Goal: Task Accomplishment & Management: Complete application form

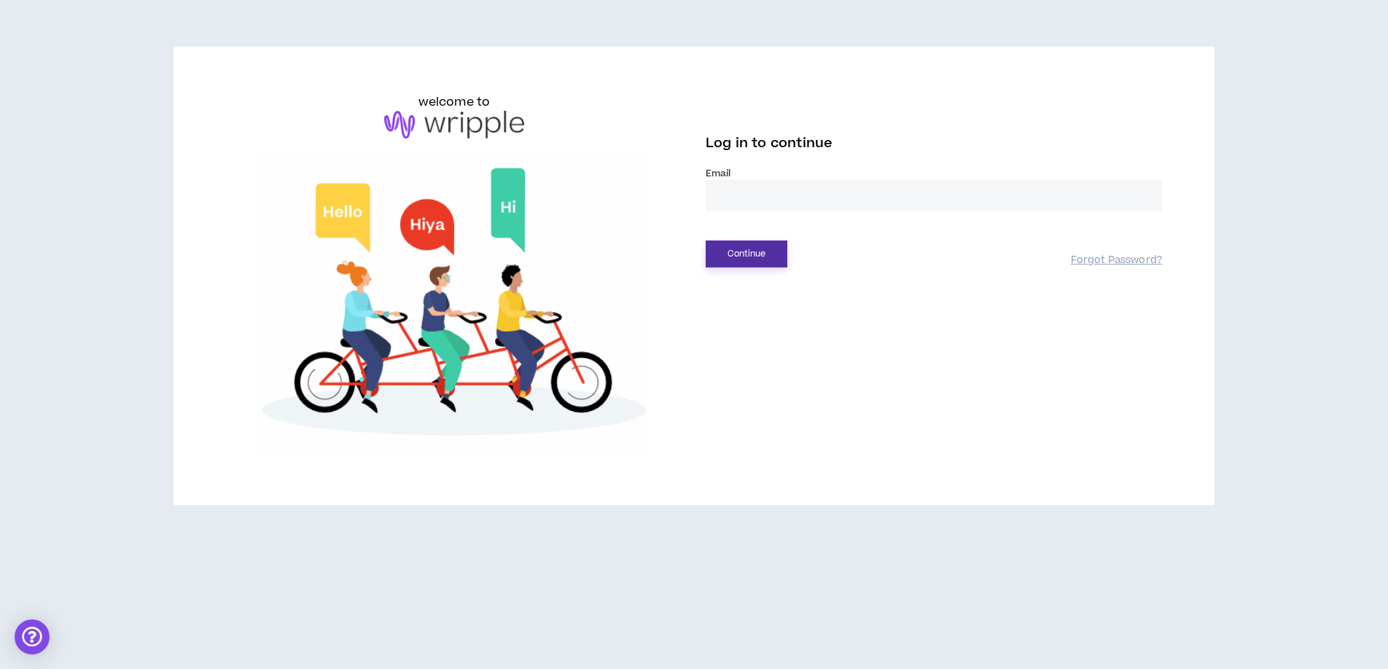
click at [742, 254] on button "Continue" at bounding box center [747, 254] width 82 height 27
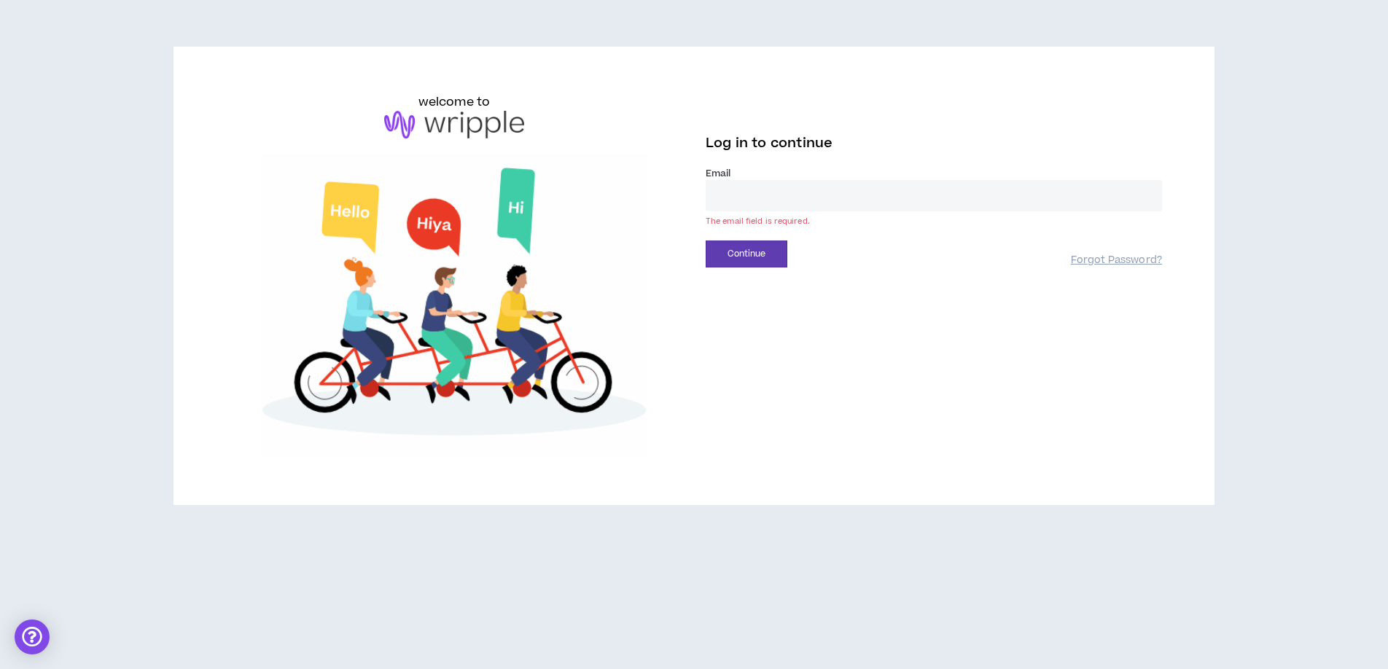
click at [762, 206] on input "email" at bounding box center [934, 195] width 456 height 31
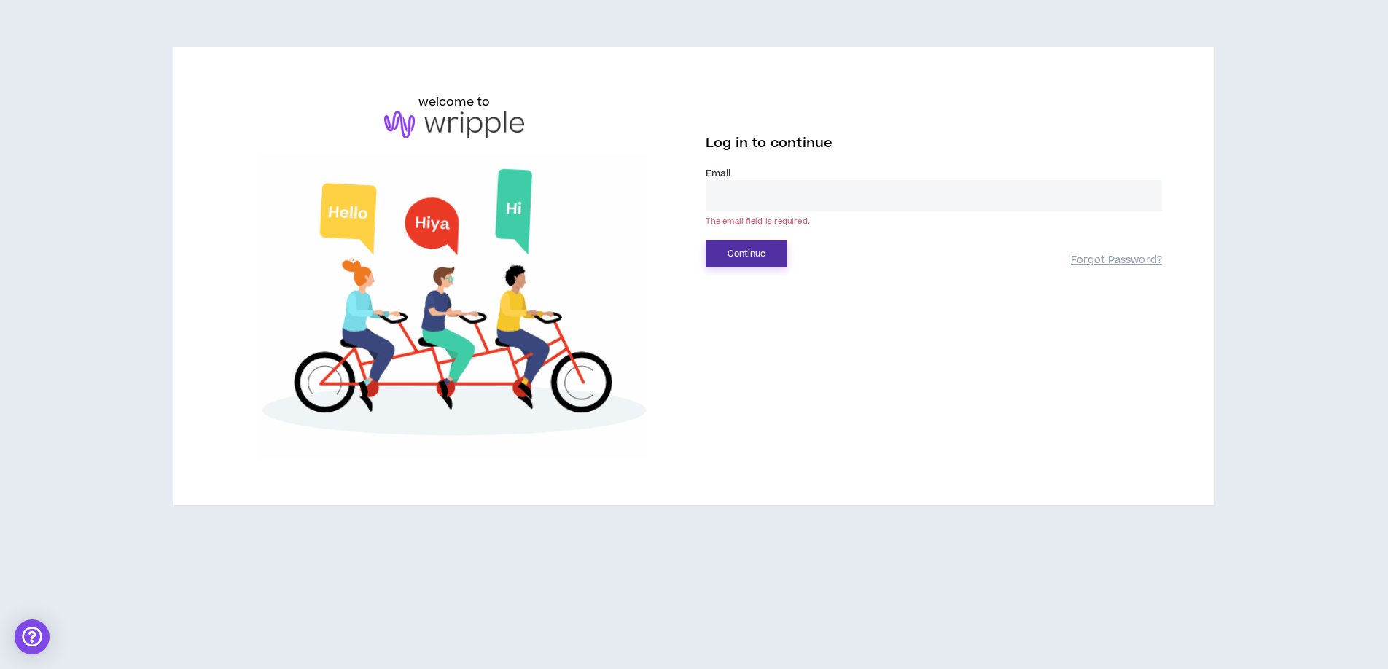
type input "**********"
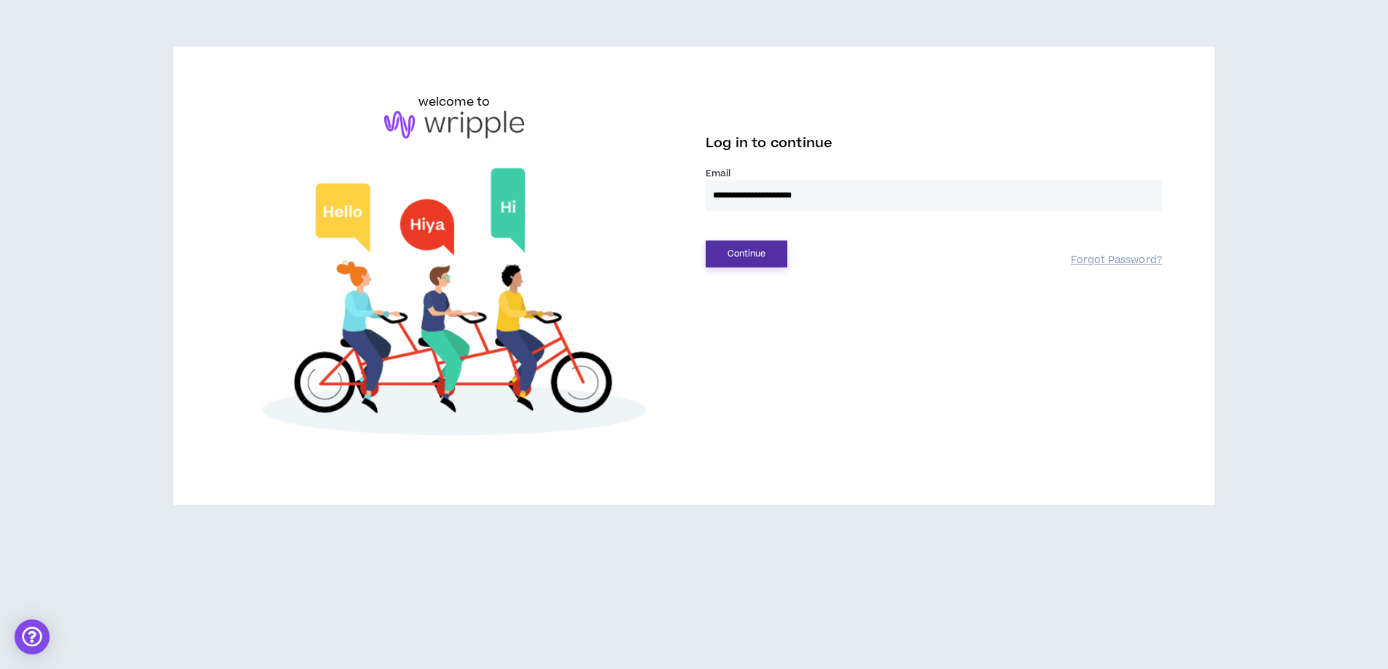
click at [765, 255] on button "Continue" at bounding box center [747, 254] width 82 height 27
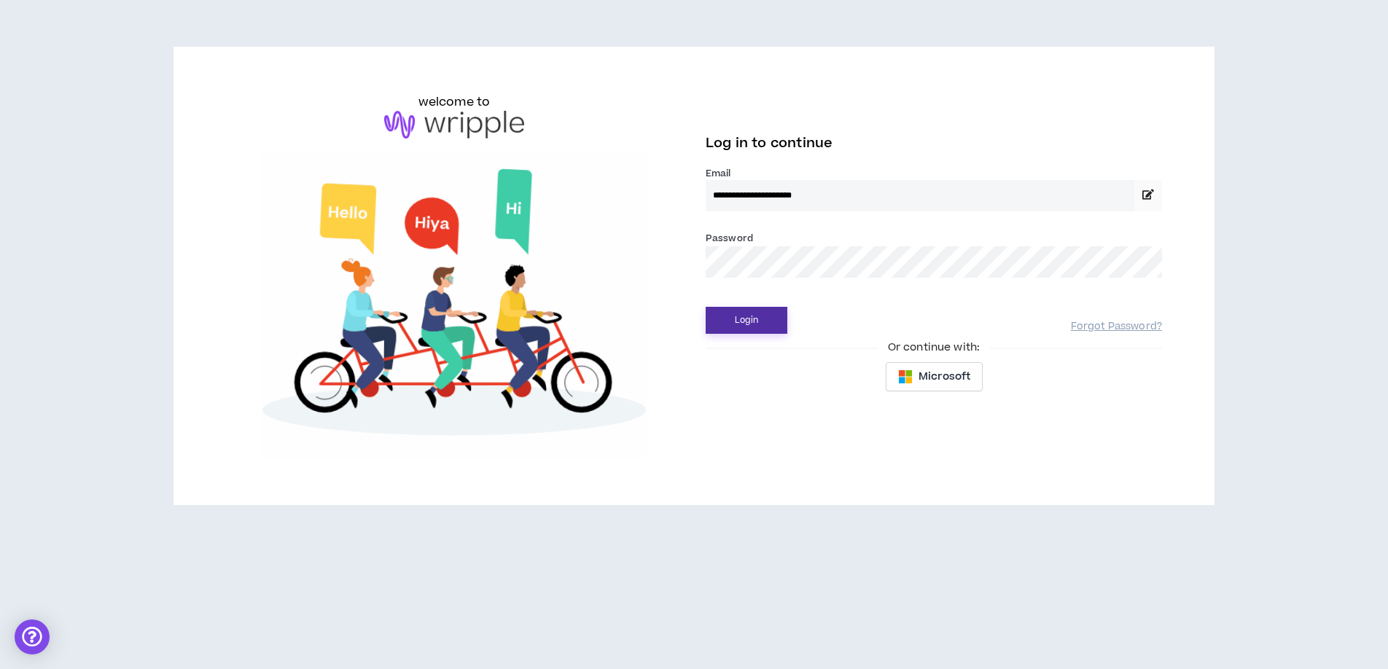
click at [742, 313] on button "Login" at bounding box center [747, 320] width 82 height 27
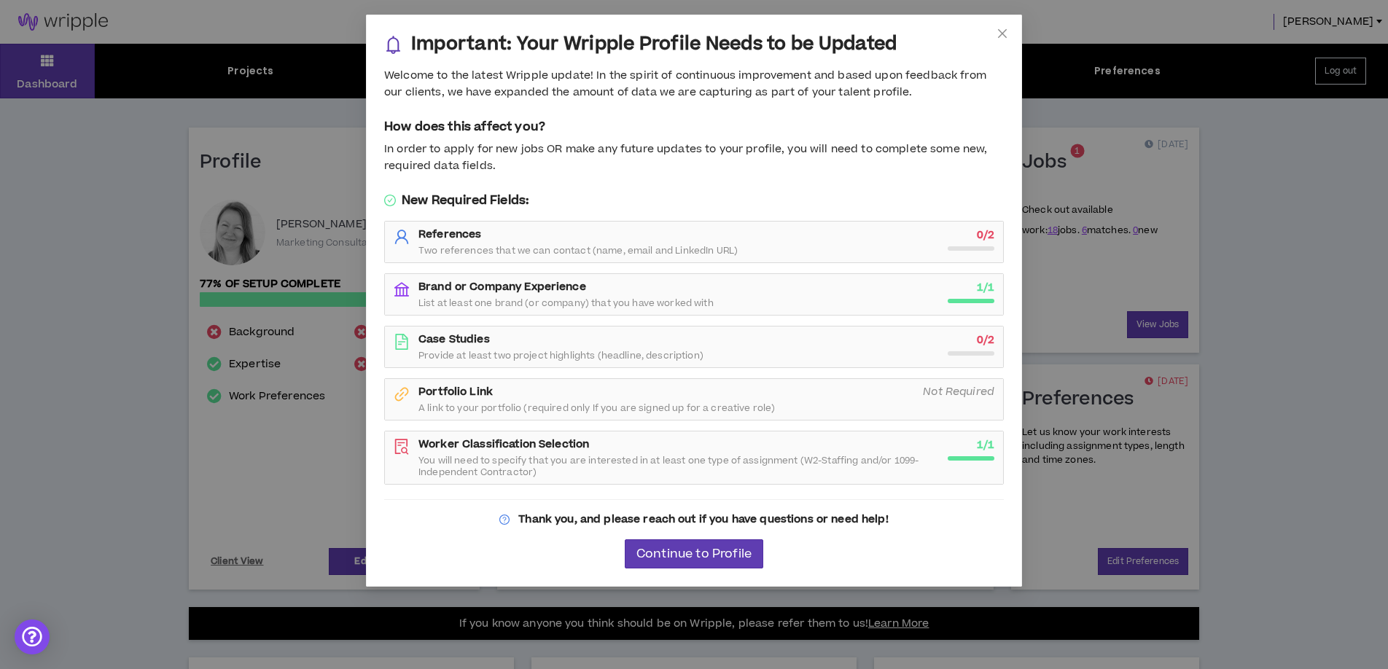
click at [1194, 215] on div "Important: Your Wripple Profile Needs to be Updated Welcome to the latest Wripp…" at bounding box center [694, 334] width 1388 height 669
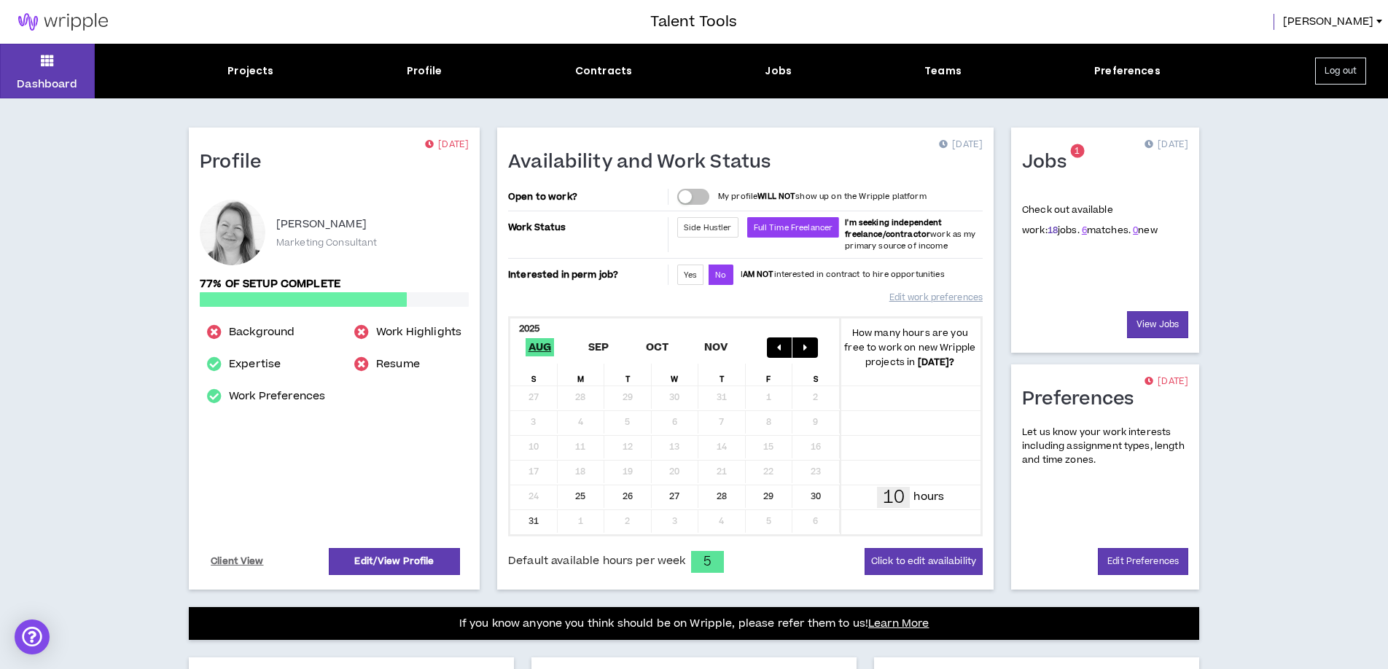
click at [1048, 230] on link "18" at bounding box center [1053, 230] width 10 height 13
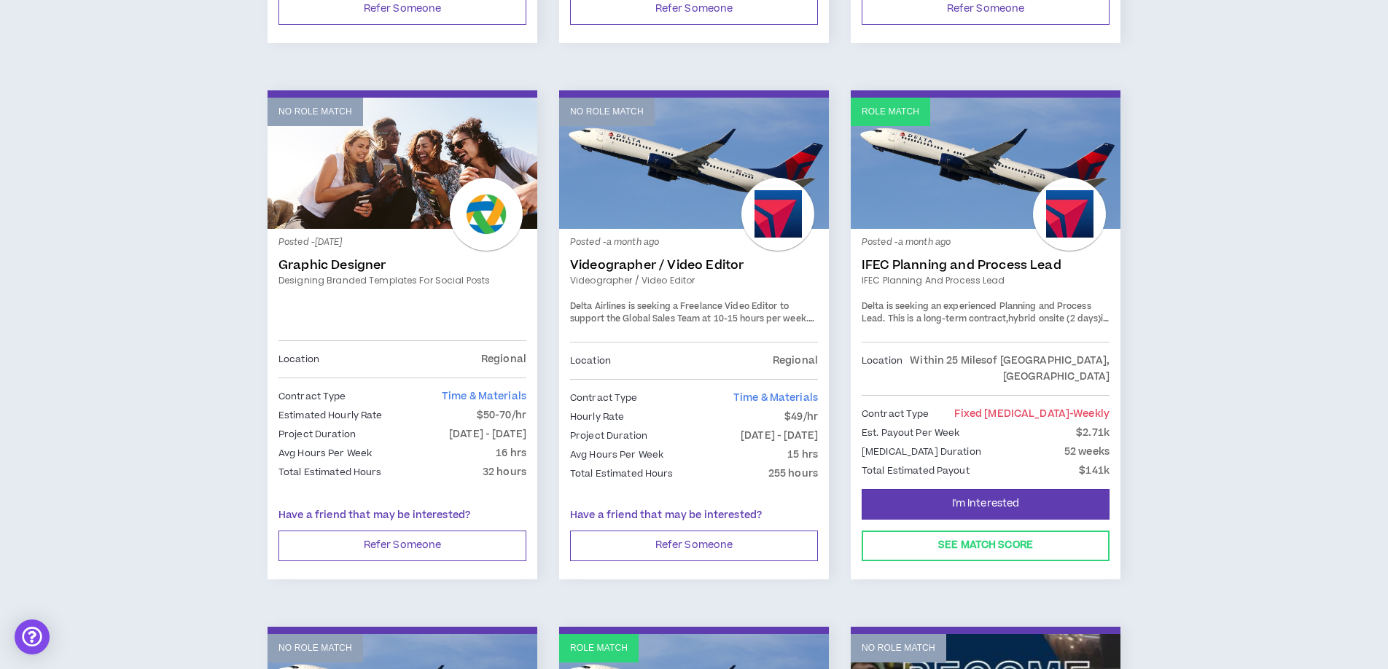
scroll to position [1858, 0]
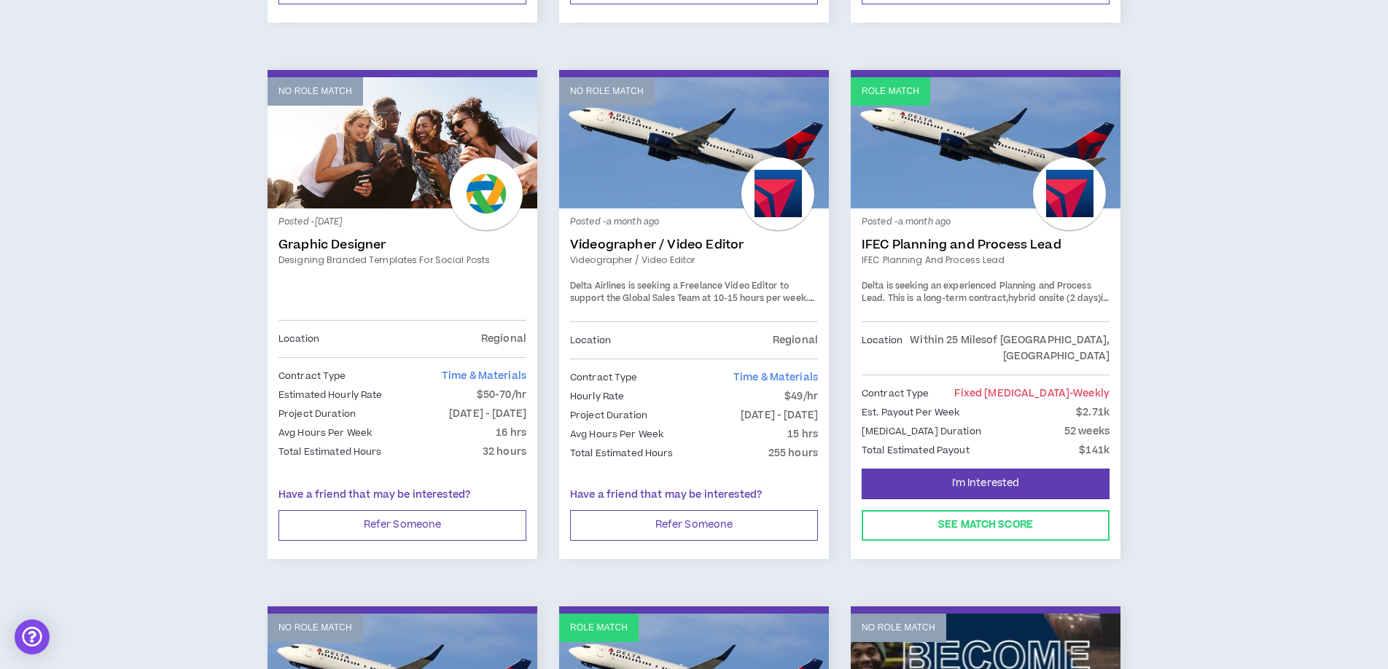
click at [623, 238] on link "Videographer / Video Editor" at bounding box center [694, 245] width 248 height 15
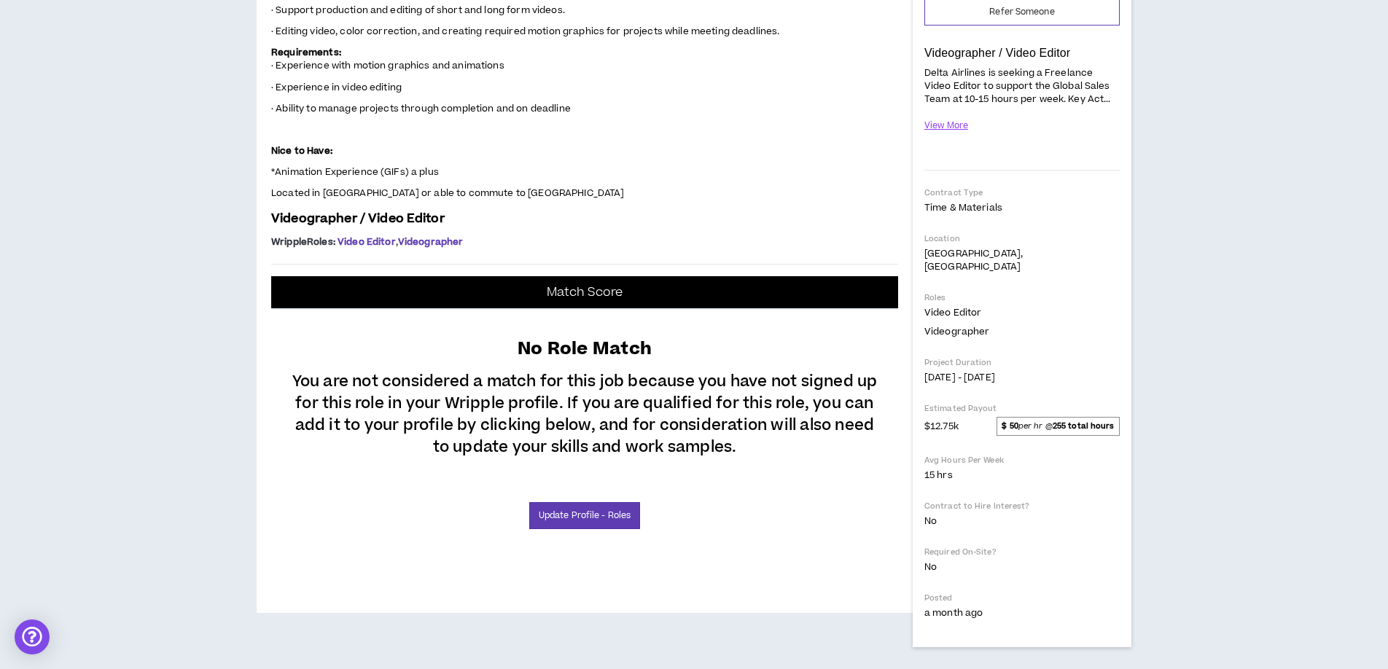
scroll to position [308, 0]
